Goal: Task Accomplishment & Management: Use online tool/utility

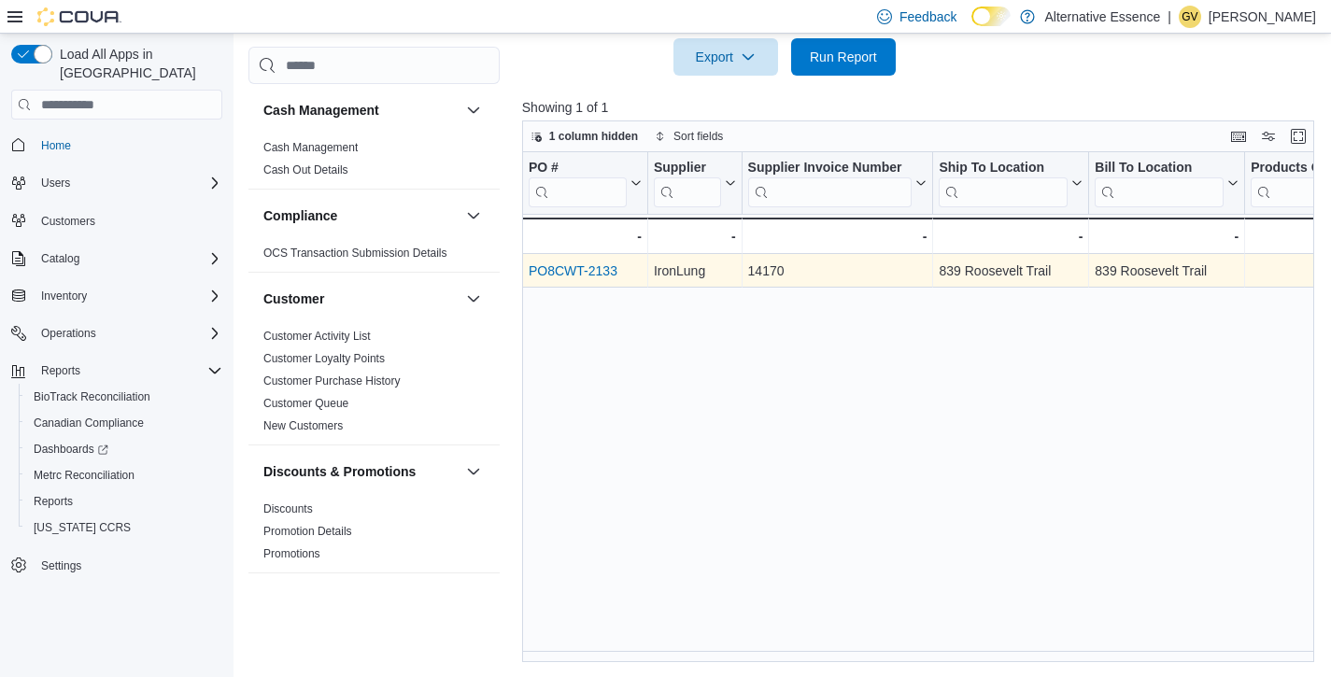
scroll to position [493, 0]
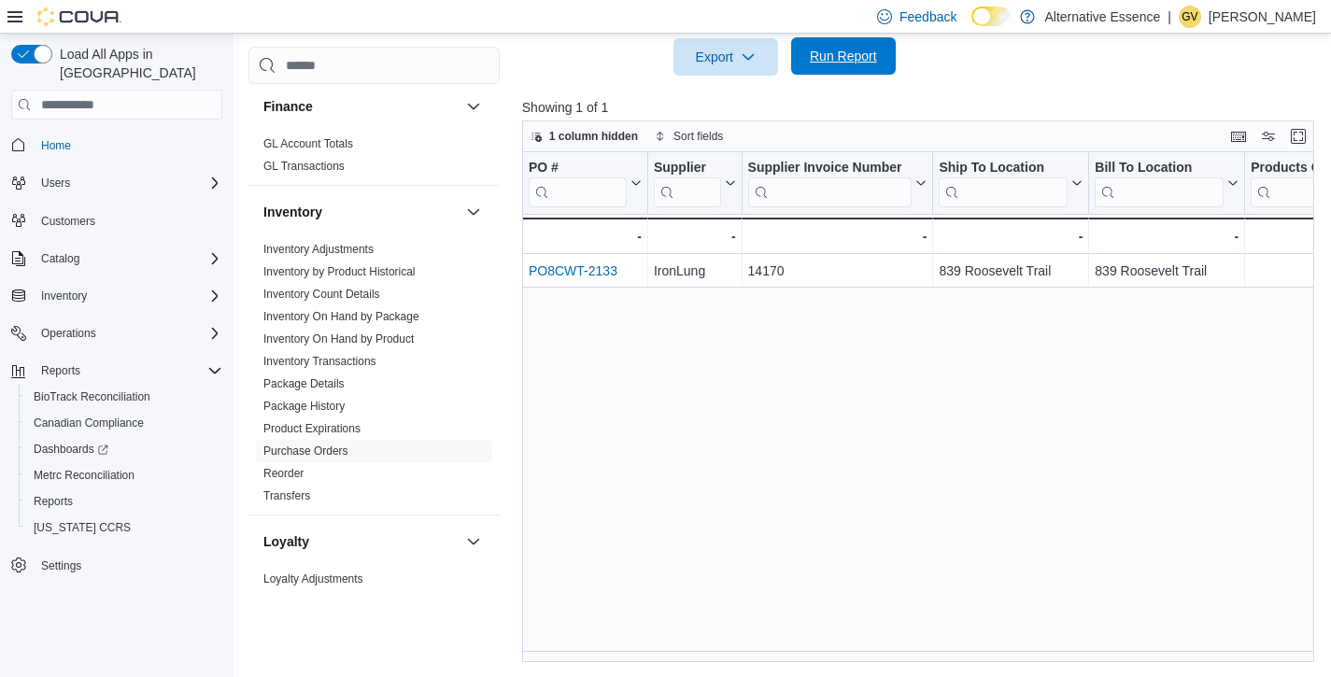
click at [869, 44] on span "Run Report" at bounding box center [843, 55] width 82 height 37
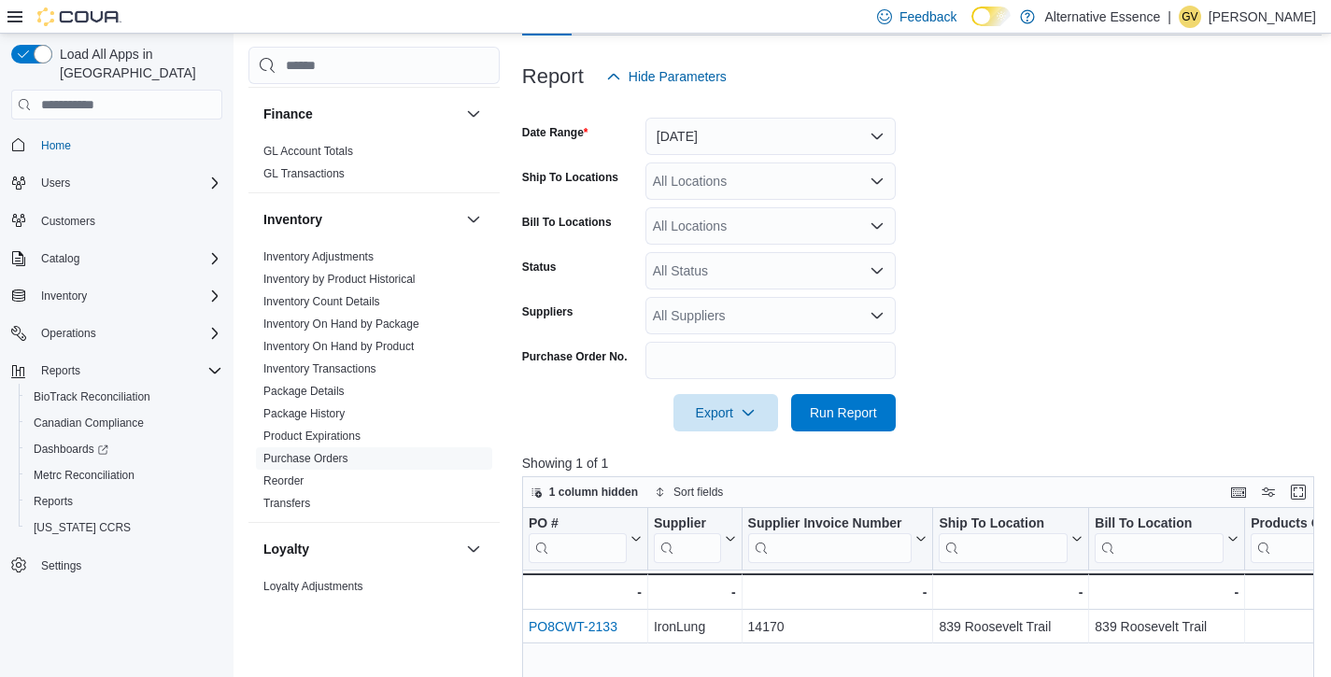
scroll to position [223, 0]
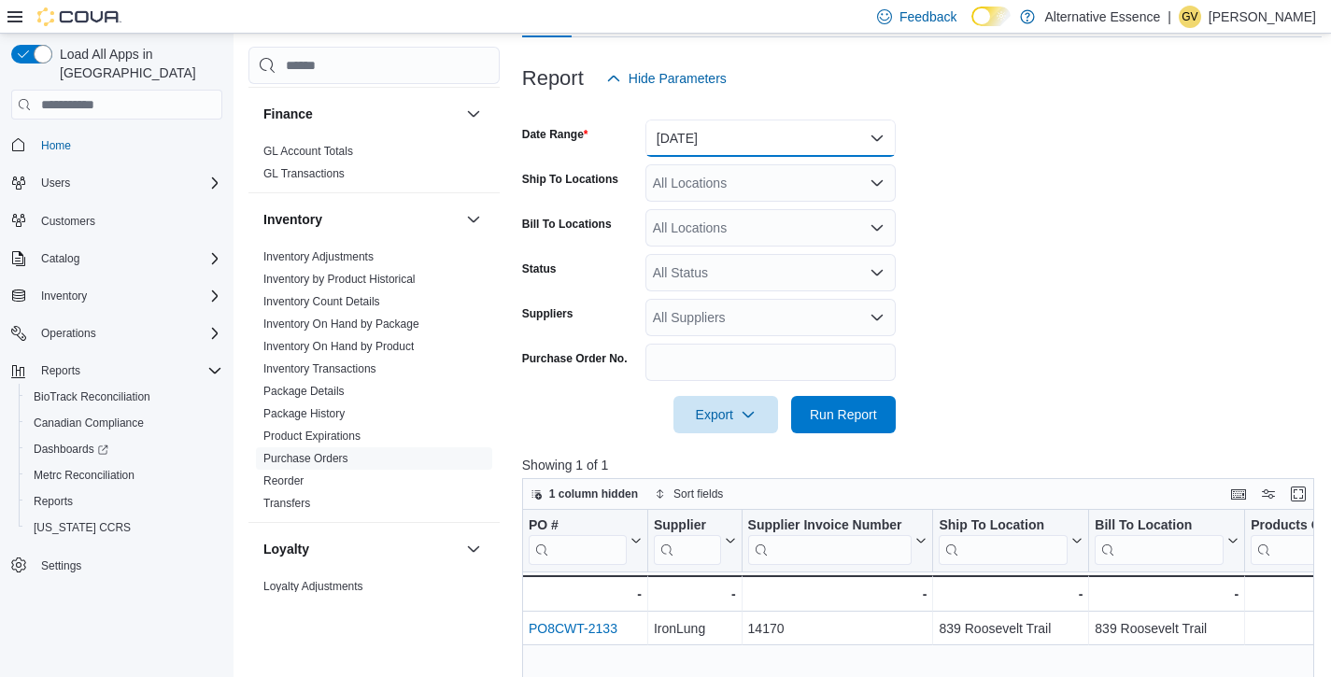
click at [768, 150] on button "Yesterday" at bounding box center [770, 138] width 250 height 37
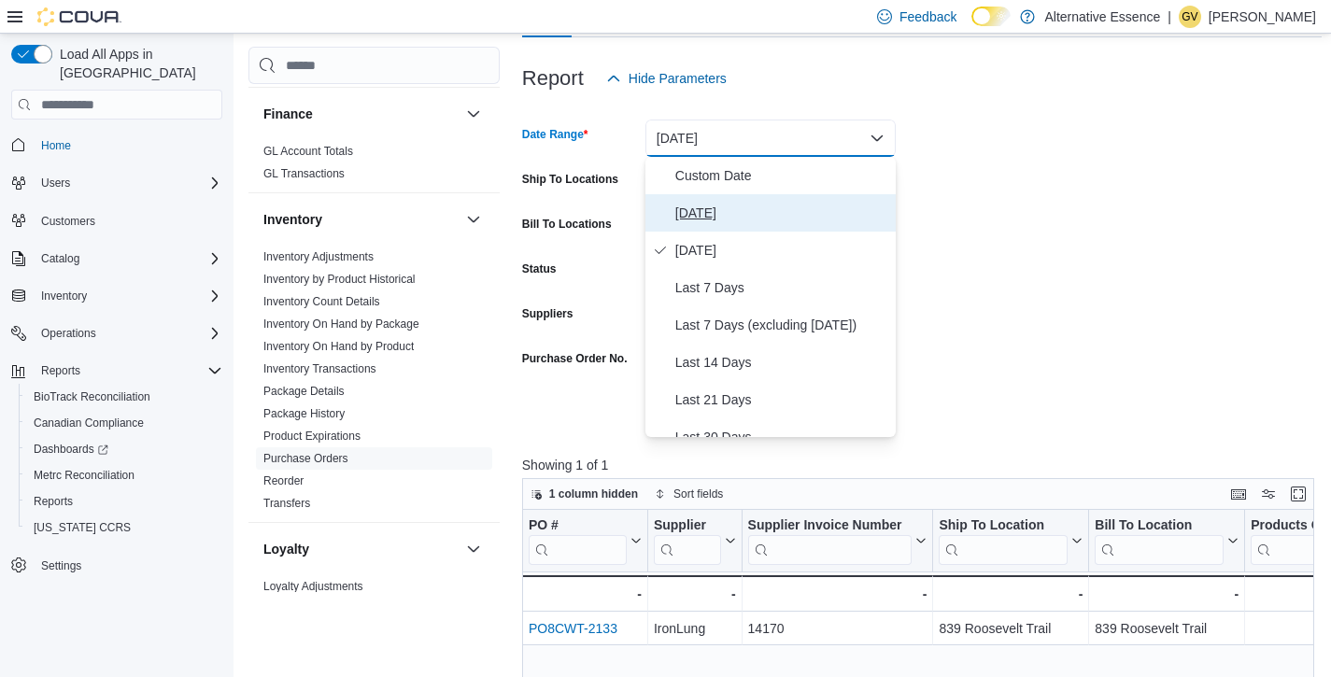
click at [750, 196] on button "Today" at bounding box center [770, 212] width 250 height 37
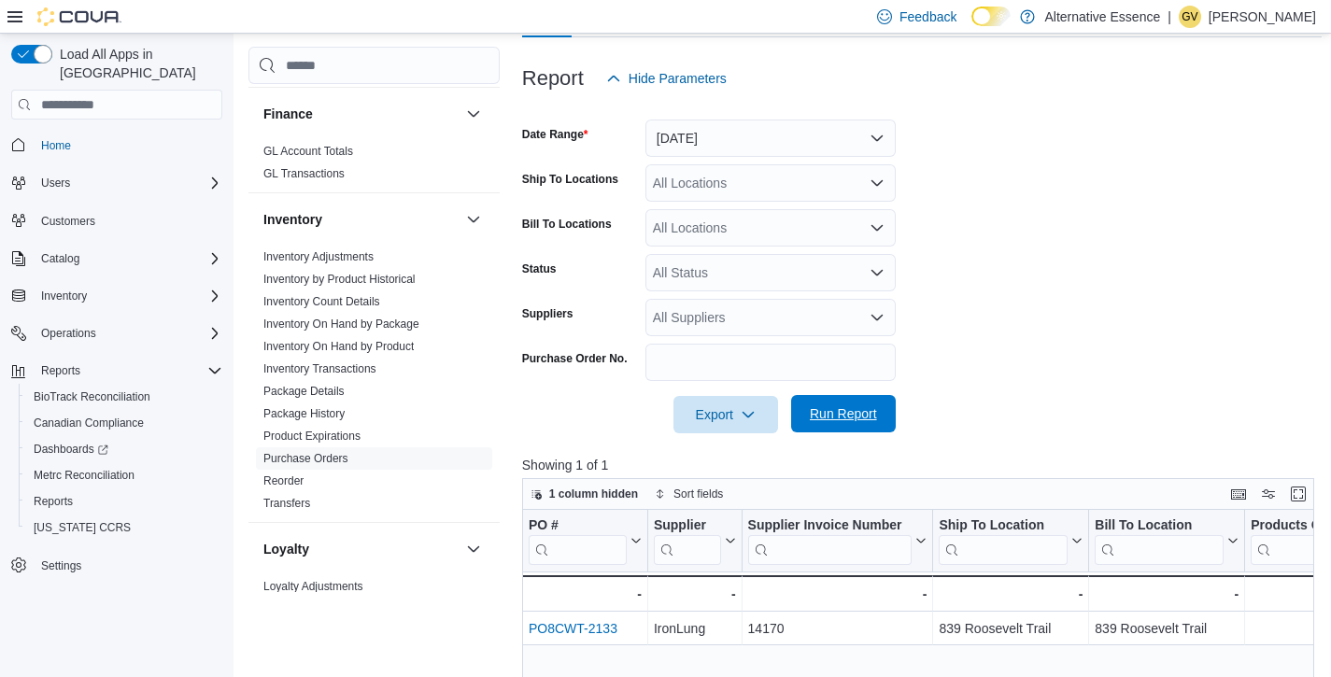
click at [835, 401] on span "Run Report" at bounding box center [843, 413] width 82 height 37
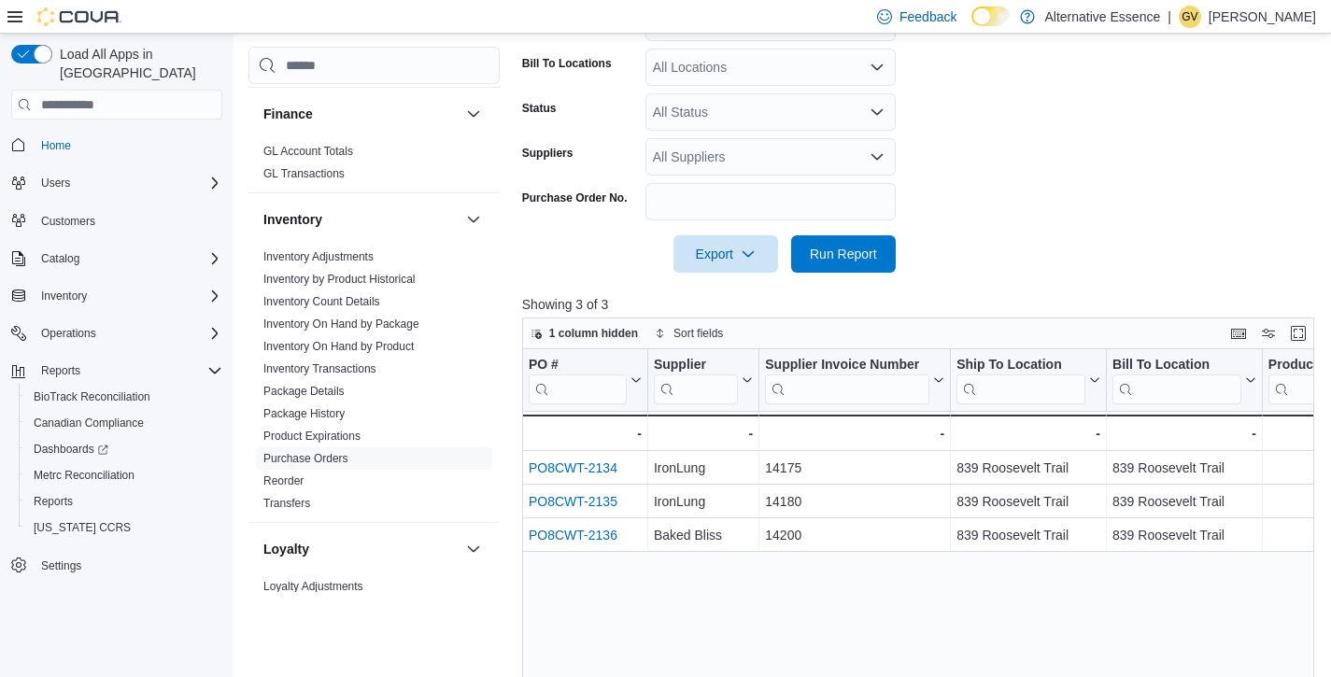
scroll to position [396, 0]
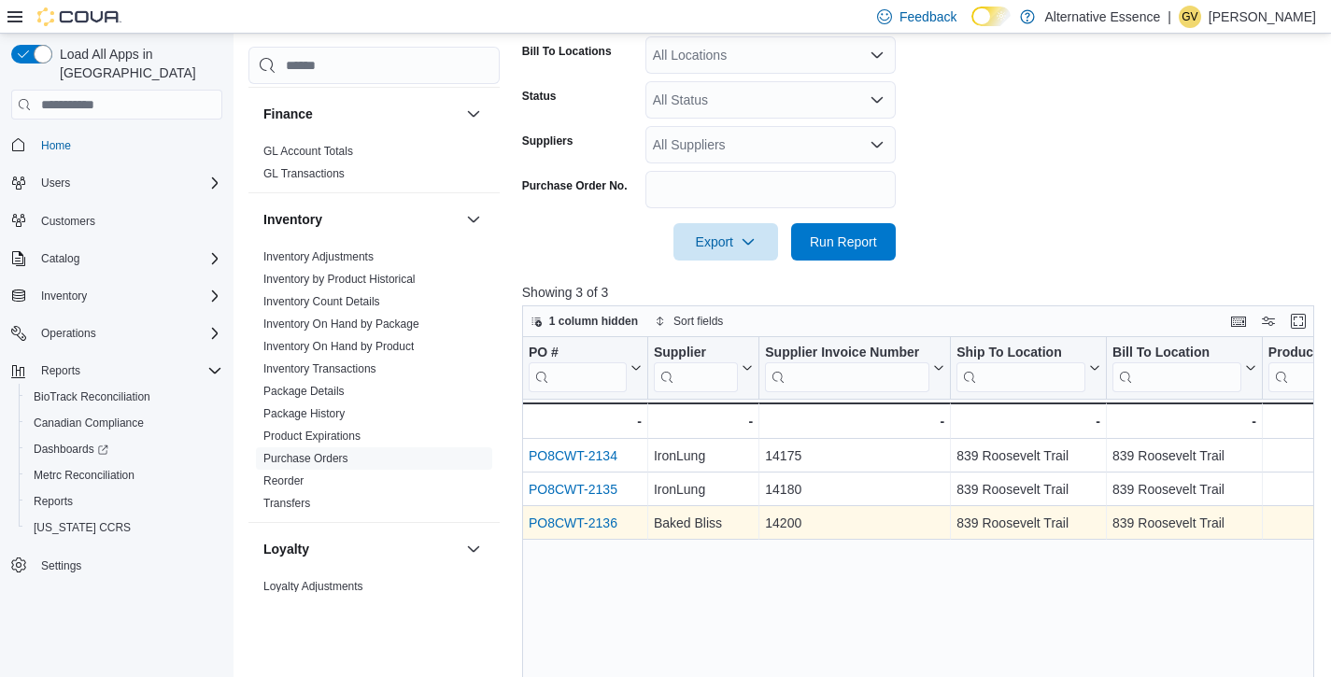
click at [597, 526] on link "PO8CWT-2136" at bounding box center [573, 522] width 89 height 15
